Goal: Navigation & Orientation: Find specific page/section

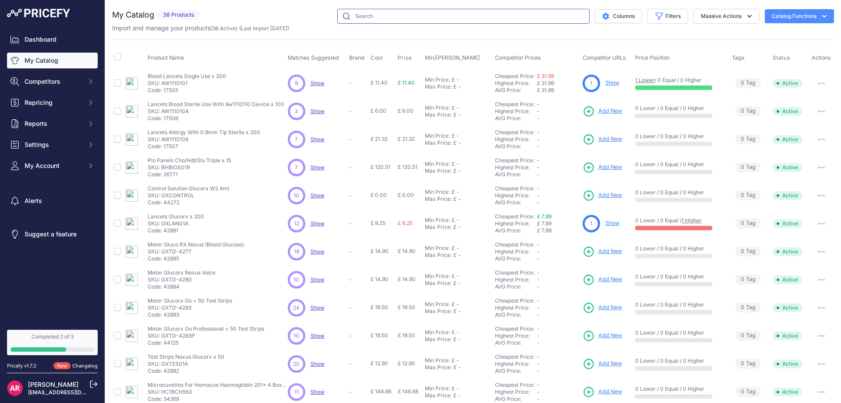
drag, startPoint x: 492, startPoint y: 12, endPoint x: 488, endPoint y: 7, distance: 5.9
click at [492, 12] on input "text" at bounding box center [463, 16] width 252 height 15
click at [55, 85] on span "Competitors" at bounding box center [53, 81] width 57 height 9
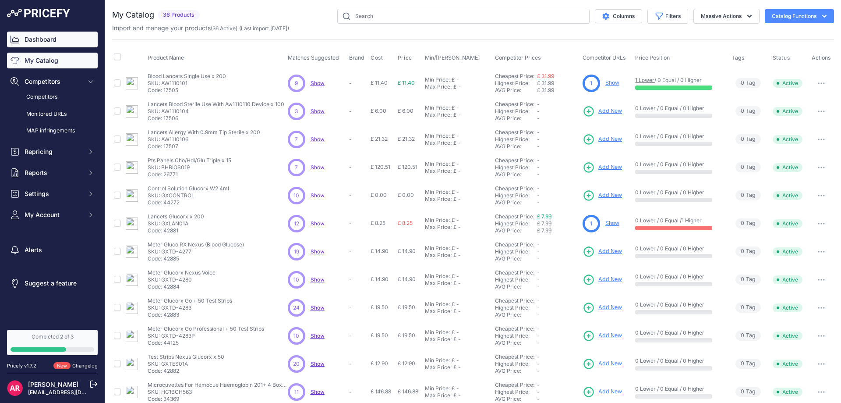
click at [34, 40] on link "Dashboard" at bounding box center [52, 40] width 91 height 16
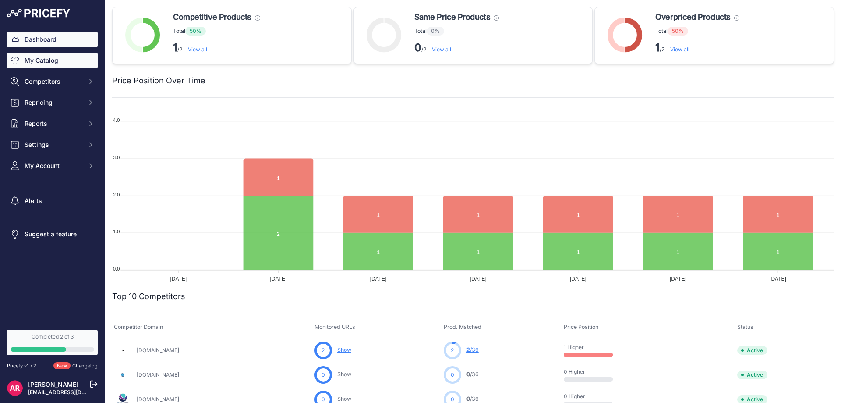
click at [50, 53] on link "My Catalog" at bounding box center [52, 61] width 91 height 16
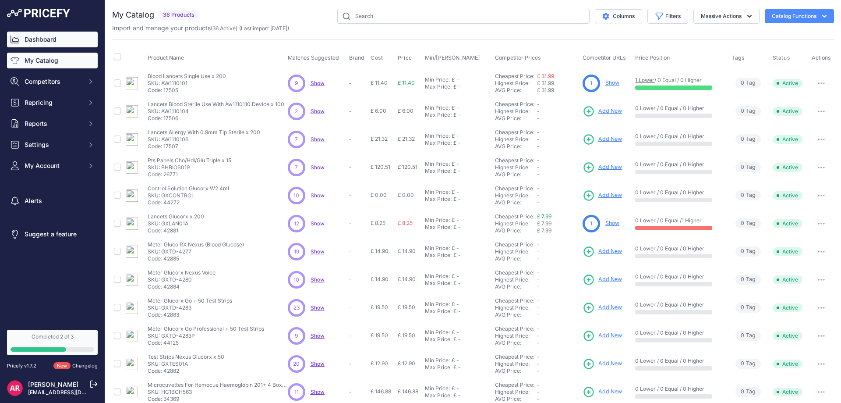
click at [34, 42] on link "Dashboard" at bounding box center [52, 40] width 91 height 16
